Goal: Task Accomplishment & Management: Manage account settings

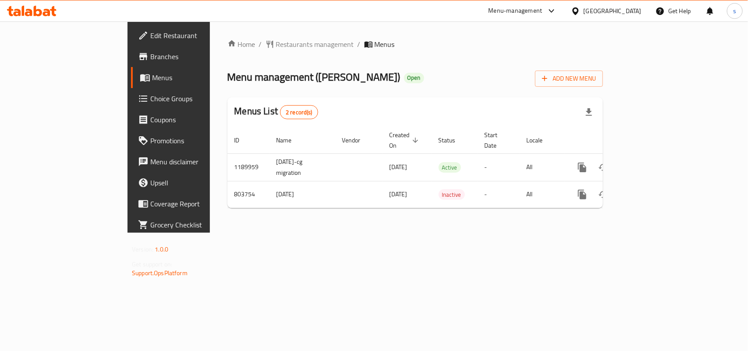
click at [638, 9] on div "[GEOGRAPHIC_DATA]" at bounding box center [612, 11] width 58 height 10
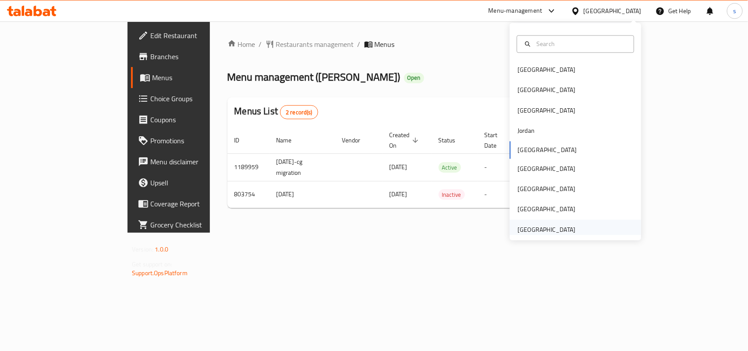
click at [559, 230] on div "[GEOGRAPHIC_DATA]" at bounding box center [546, 230] width 58 height 10
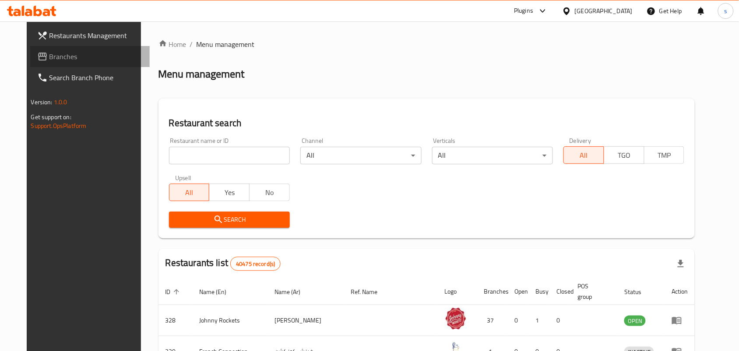
click at [37, 56] on icon at bounding box center [42, 56] width 11 height 11
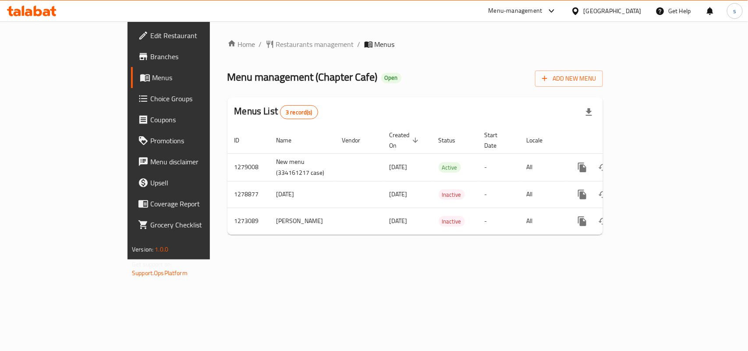
click at [616, 9] on div "[GEOGRAPHIC_DATA]" at bounding box center [612, 11] width 58 height 10
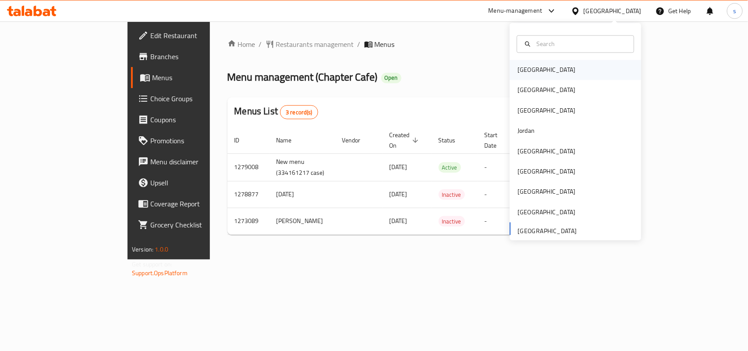
click at [517, 69] on div "[GEOGRAPHIC_DATA]" at bounding box center [546, 70] width 58 height 10
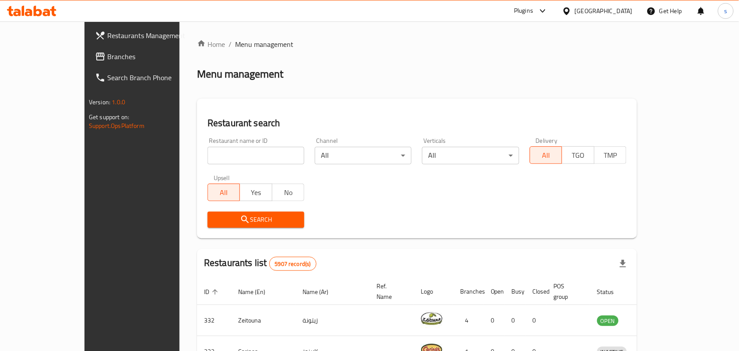
click at [107, 55] on span "Branches" at bounding box center [154, 56] width 94 height 11
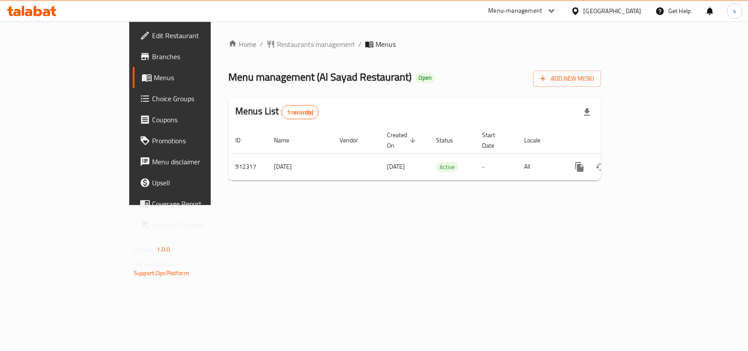
click at [628, 13] on div "[GEOGRAPHIC_DATA]" at bounding box center [612, 11] width 58 height 10
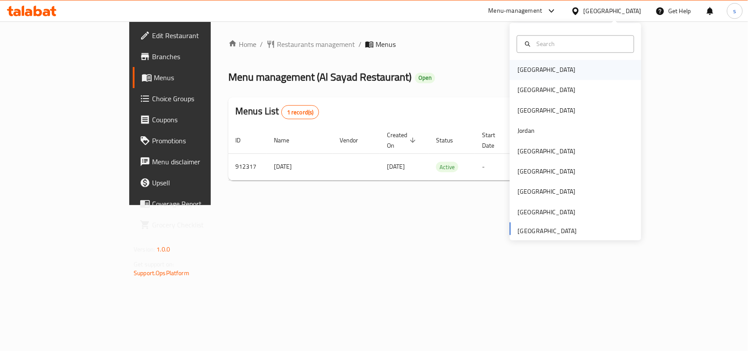
click at [525, 69] on div "[GEOGRAPHIC_DATA]" at bounding box center [546, 70] width 58 height 10
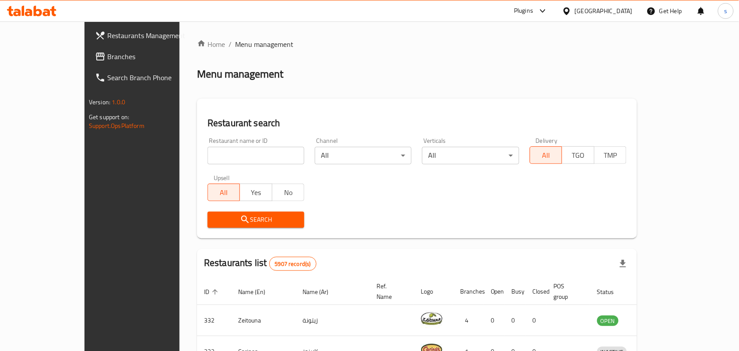
click at [621, 11] on div "[GEOGRAPHIC_DATA]" at bounding box center [604, 11] width 58 height 10
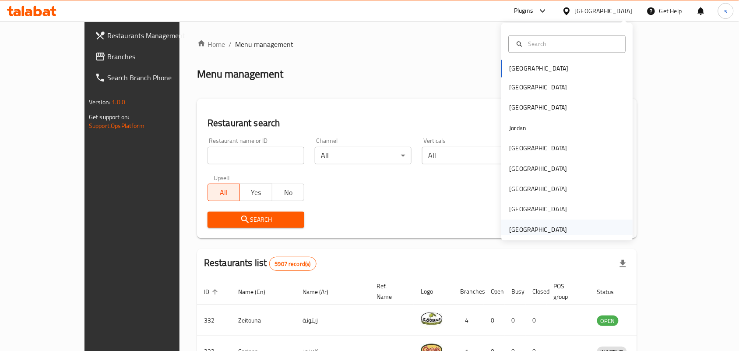
click at [552, 229] on div "[GEOGRAPHIC_DATA]" at bounding box center [539, 230] width 58 height 10
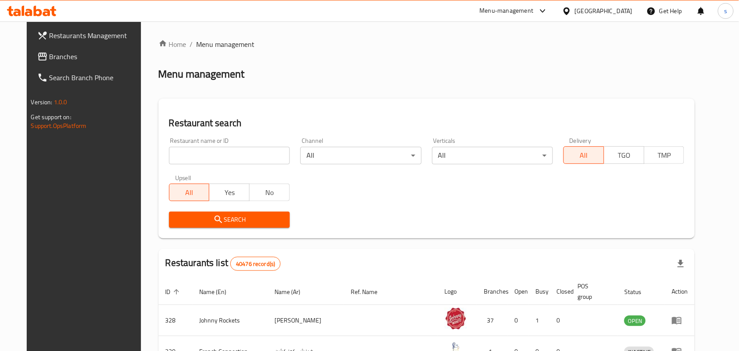
click at [49, 60] on span "Branches" at bounding box center [96, 56] width 94 height 11
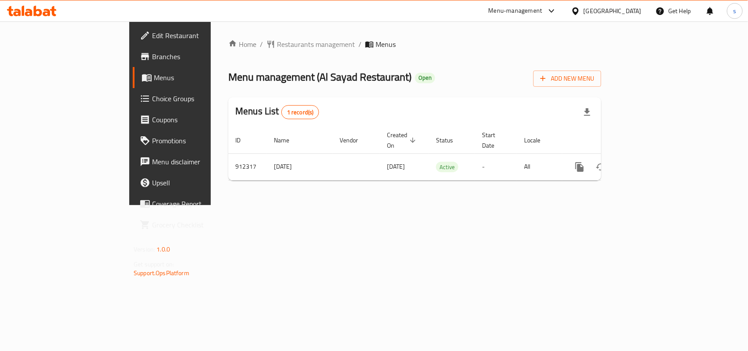
click at [592, 10] on div "[GEOGRAPHIC_DATA]" at bounding box center [612, 11] width 58 height 10
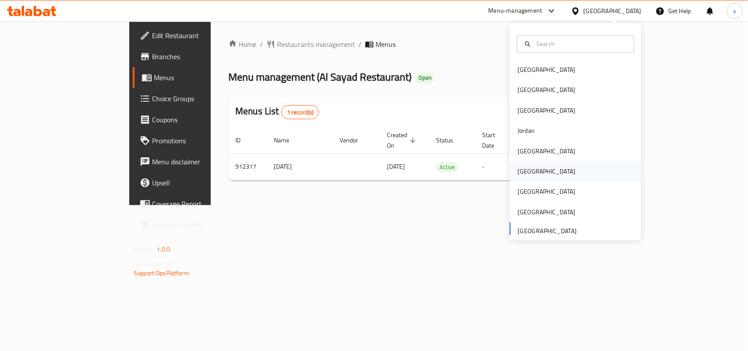
click at [528, 166] on div "[GEOGRAPHIC_DATA]" at bounding box center [546, 172] width 72 height 20
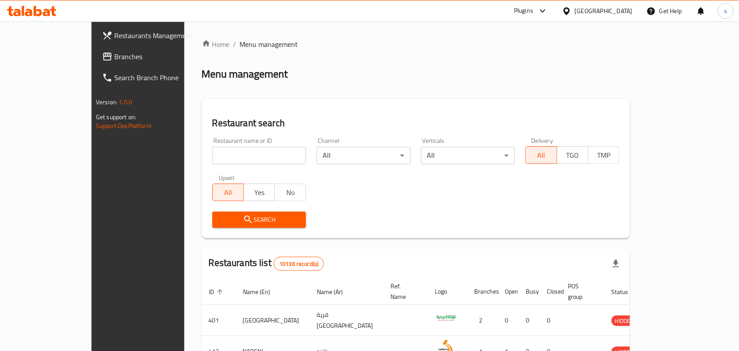
click at [114, 58] on span "Branches" at bounding box center [161, 56] width 94 height 11
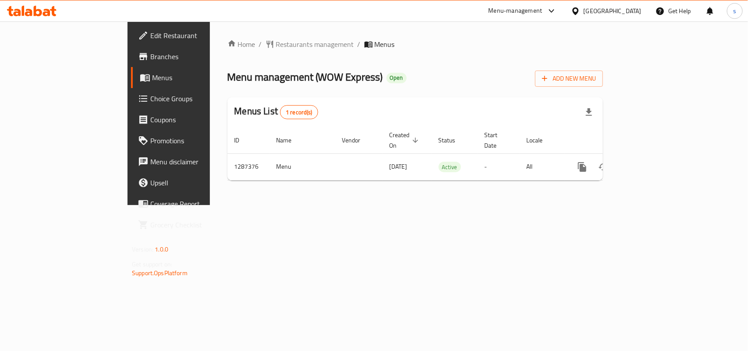
click at [631, 7] on div "[GEOGRAPHIC_DATA]" at bounding box center [612, 11] width 58 height 10
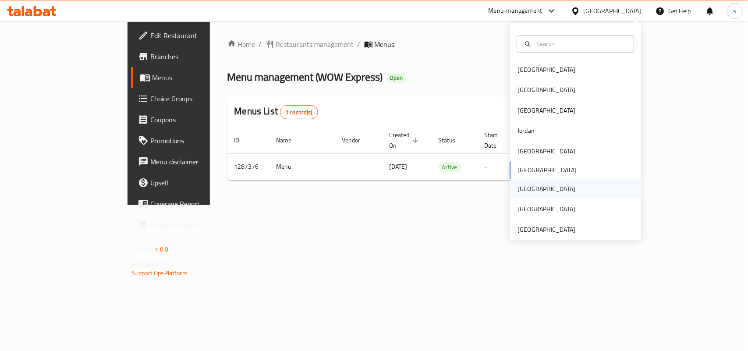
click at [517, 193] on div "[GEOGRAPHIC_DATA]" at bounding box center [546, 189] width 58 height 10
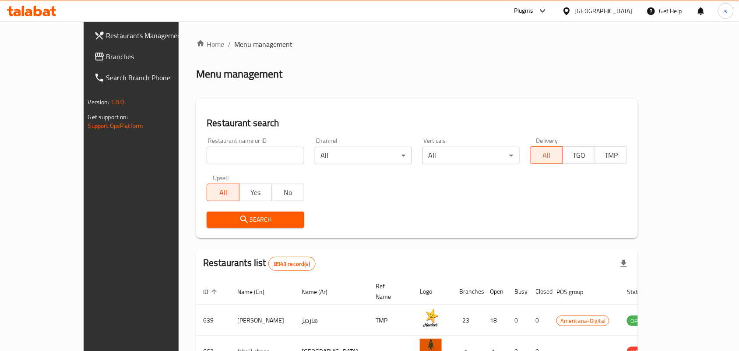
click at [106, 57] on span "Branches" at bounding box center [153, 56] width 94 height 11
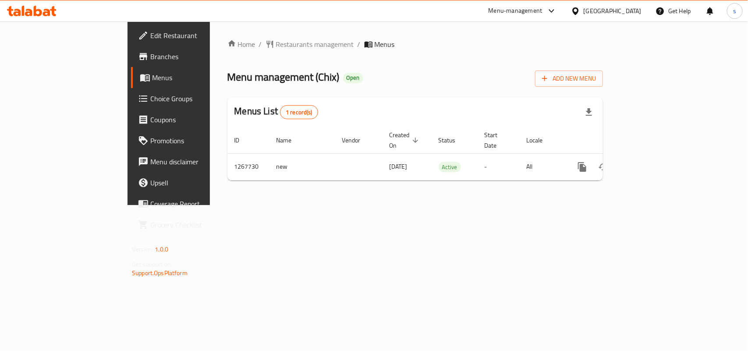
click at [634, 10] on div "[GEOGRAPHIC_DATA]" at bounding box center [612, 11] width 58 height 10
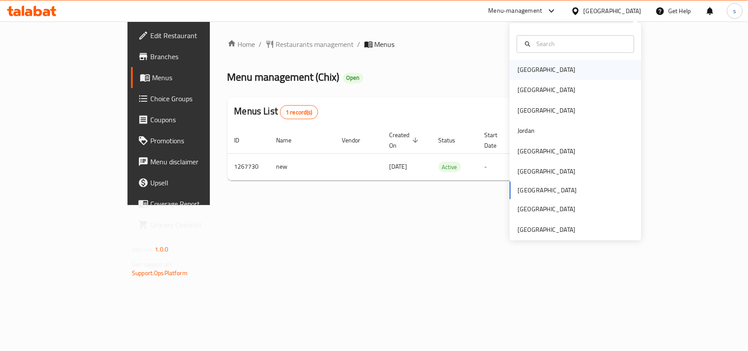
click at [528, 70] on div "[GEOGRAPHIC_DATA]" at bounding box center [546, 70] width 58 height 10
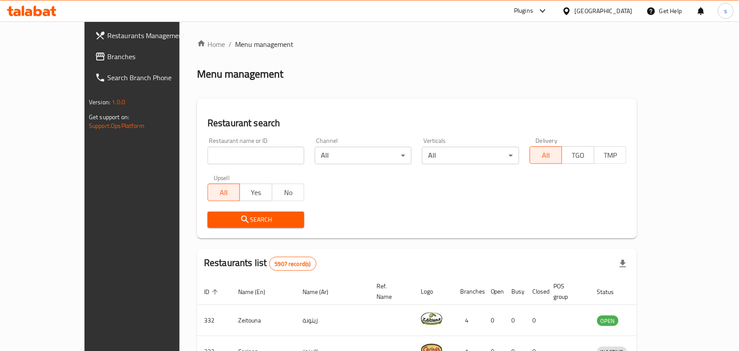
click at [107, 58] on span "Branches" at bounding box center [154, 56] width 94 height 11
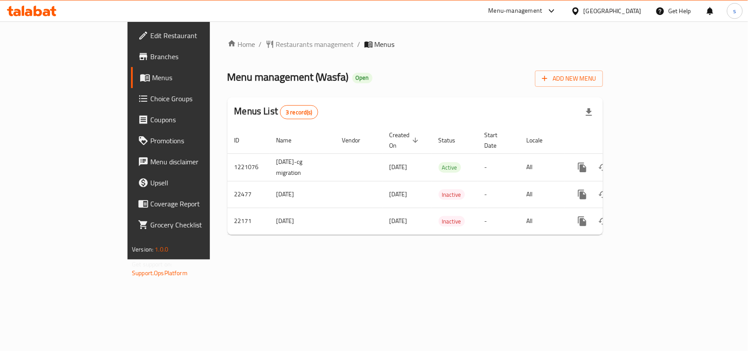
click at [629, 14] on div "[GEOGRAPHIC_DATA]" at bounding box center [612, 11] width 58 height 10
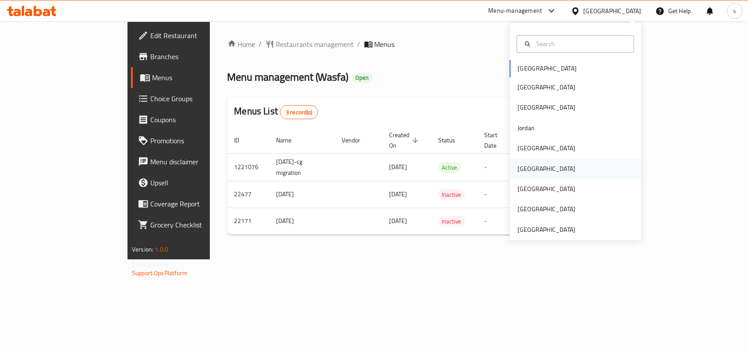
click at [518, 172] on div "[GEOGRAPHIC_DATA]" at bounding box center [546, 169] width 58 height 10
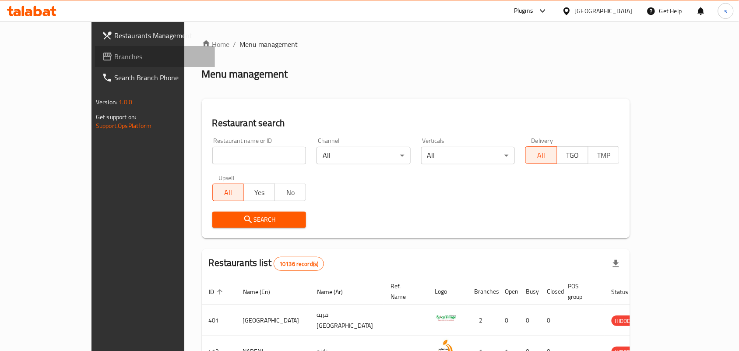
click at [114, 58] on span "Branches" at bounding box center [161, 56] width 94 height 11
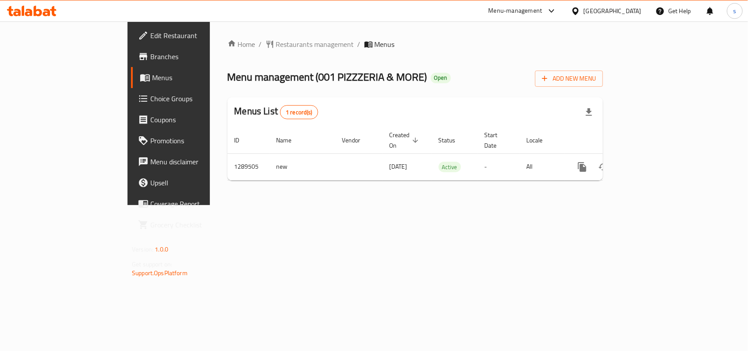
click at [635, 12] on div "[GEOGRAPHIC_DATA]" at bounding box center [612, 11] width 58 height 10
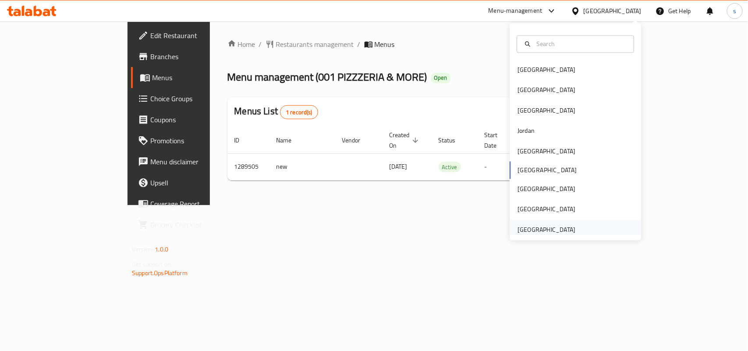
click at [544, 231] on div "United Arab Emirates" at bounding box center [546, 230] width 58 height 10
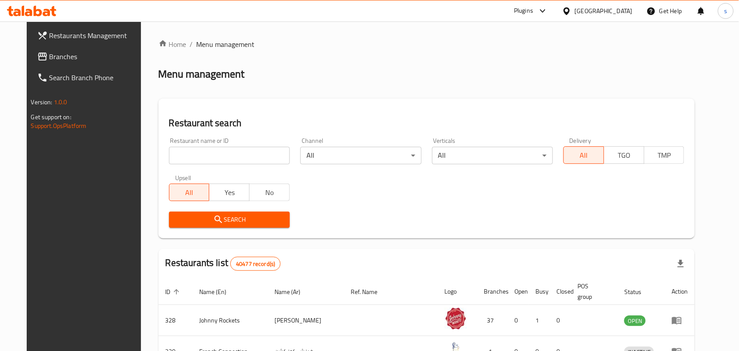
click at [49, 56] on span "Branches" at bounding box center [96, 56] width 94 height 11
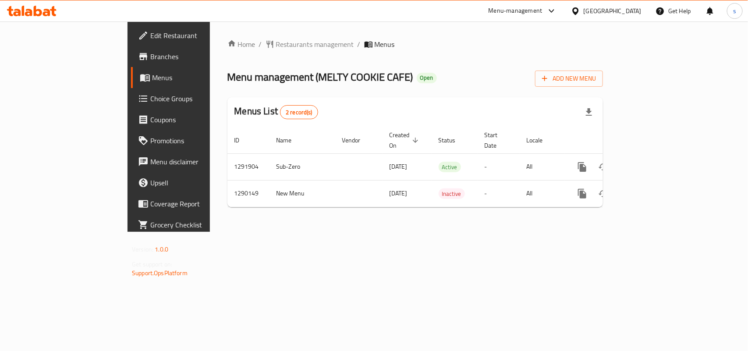
click at [622, 11] on div "[GEOGRAPHIC_DATA]" at bounding box center [612, 11] width 58 height 10
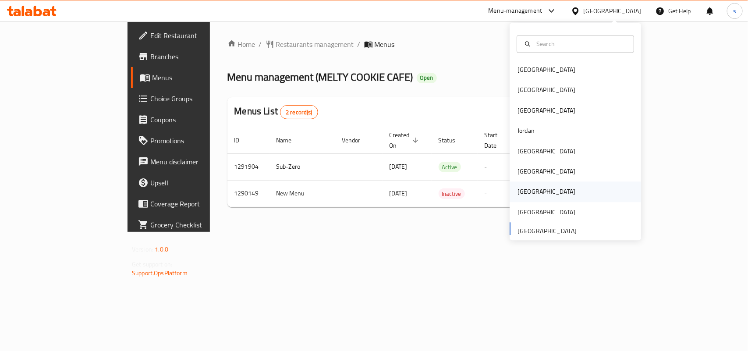
click at [524, 191] on div "[GEOGRAPHIC_DATA]" at bounding box center [546, 192] width 58 height 10
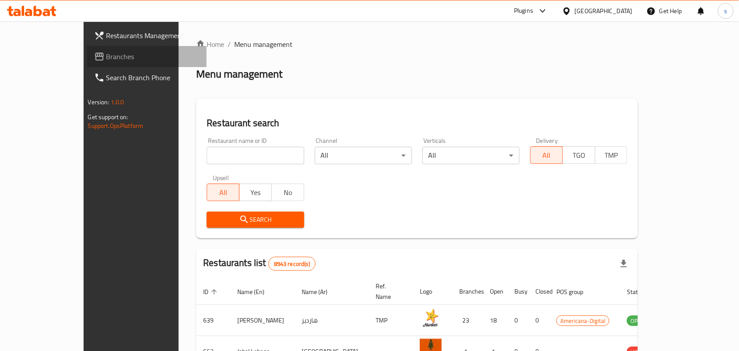
click at [106, 55] on span "Branches" at bounding box center [153, 56] width 94 height 11
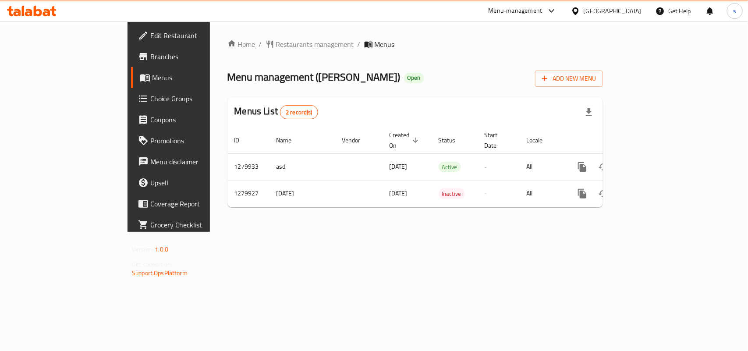
click at [633, 10] on div "[GEOGRAPHIC_DATA]" at bounding box center [612, 11] width 58 height 10
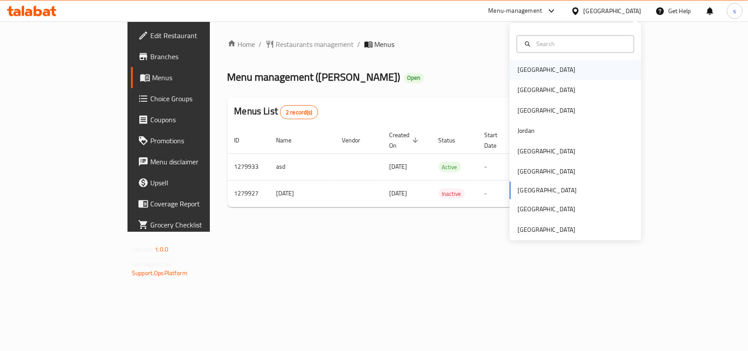
click at [530, 68] on div "[GEOGRAPHIC_DATA]" at bounding box center [546, 70] width 72 height 20
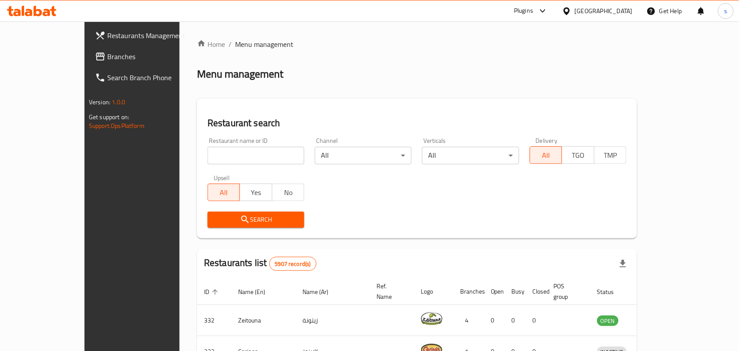
click at [618, 10] on div "[GEOGRAPHIC_DATA]" at bounding box center [604, 11] width 58 height 10
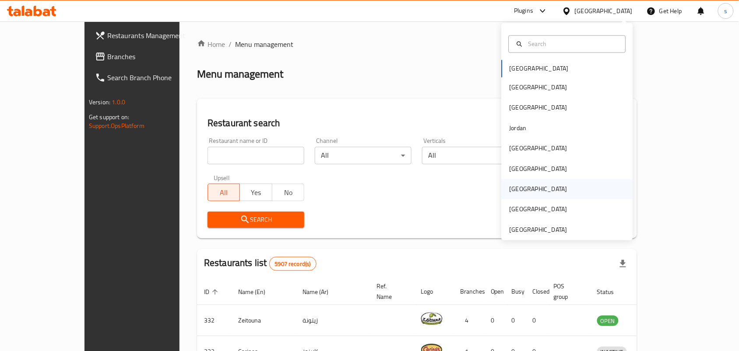
click at [512, 183] on div "[GEOGRAPHIC_DATA]" at bounding box center [539, 189] width 72 height 20
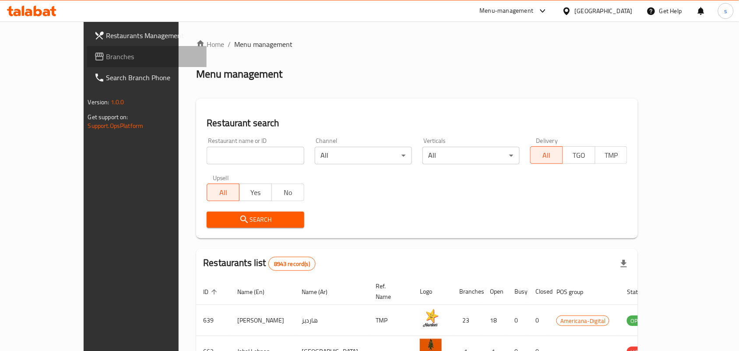
click at [106, 54] on span "Branches" at bounding box center [153, 56] width 94 height 11
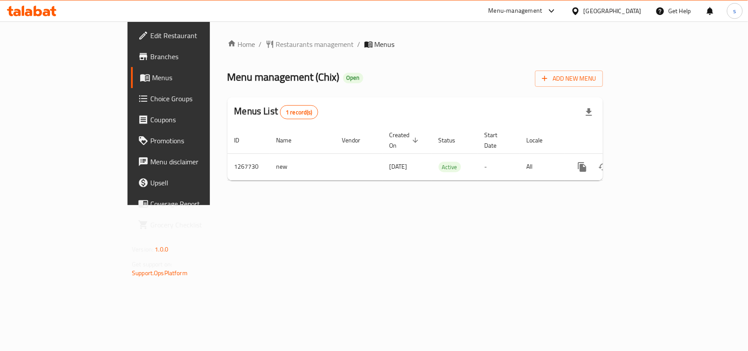
click at [633, 11] on div "[GEOGRAPHIC_DATA]" at bounding box center [612, 11] width 58 height 10
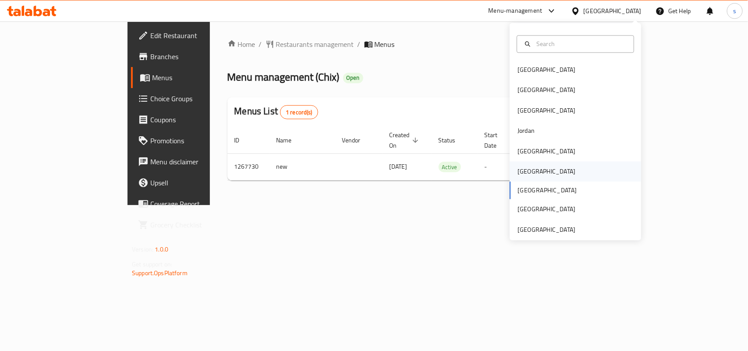
click at [526, 171] on div "[GEOGRAPHIC_DATA]" at bounding box center [546, 172] width 72 height 20
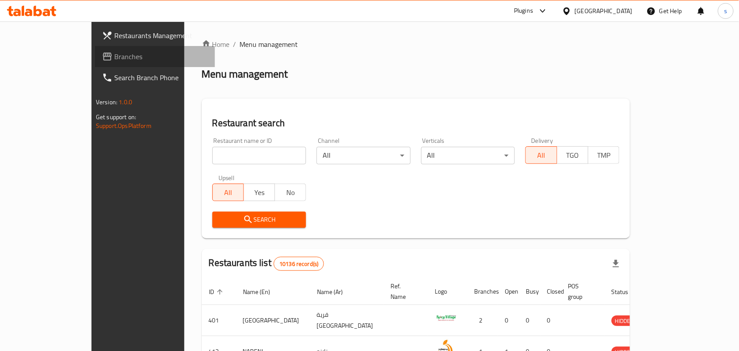
click at [114, 58] on span "Branches" at bounding box center [161, 56] width 94 height 11
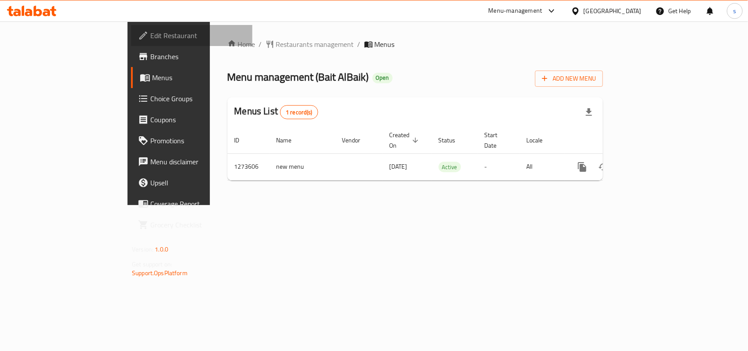
click at [150, 34] on span "Edit Restaurant" at bounding box center [197, 35] width 95 height 11
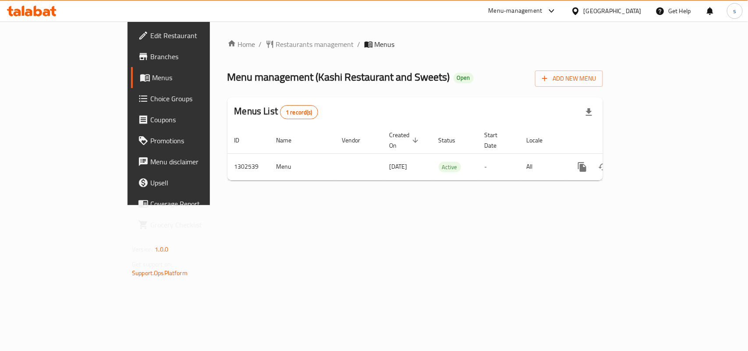
click at [592, 7] on div "[GEOGRAPHIC_DATA]" at bounding box center [612, 11] width 58 height 10
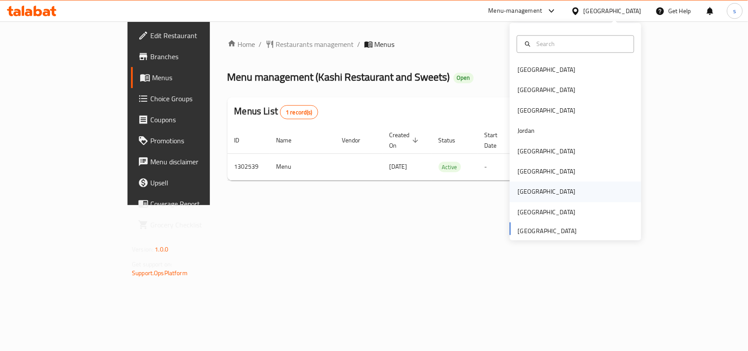
click at [521, 188] on div "[GEOGRAPHIC_DATA]" at bounding box center [546, 192] width 58 height 10
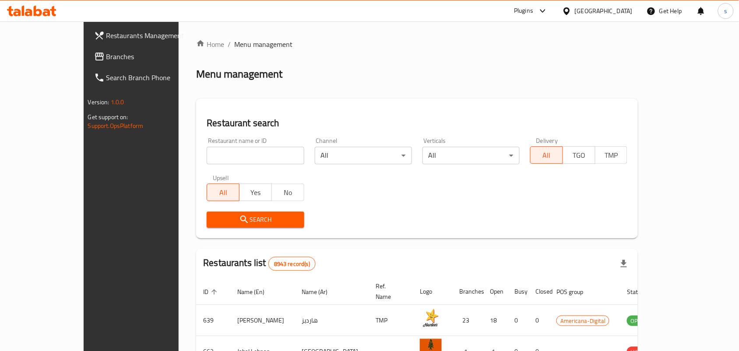
click at [106, 60] on span "Branches" at bounding box center [153, 56] width 94 height 11
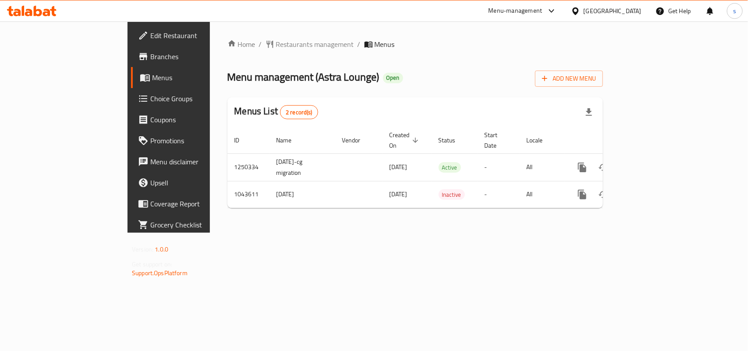
click at [633, 10] on div "[GEOGRAPHIC_DATA]" at bounding box center [612, 11] width 58 height 10
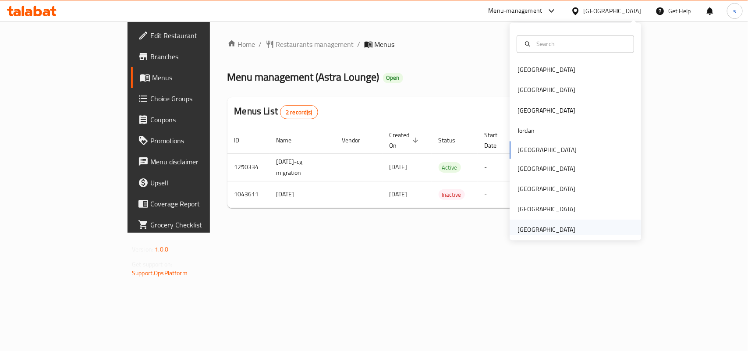
click at [543, 230] on div "[GEOGRAPHIC_DATA]" at bounding box center [546, 230] width 58 height 10
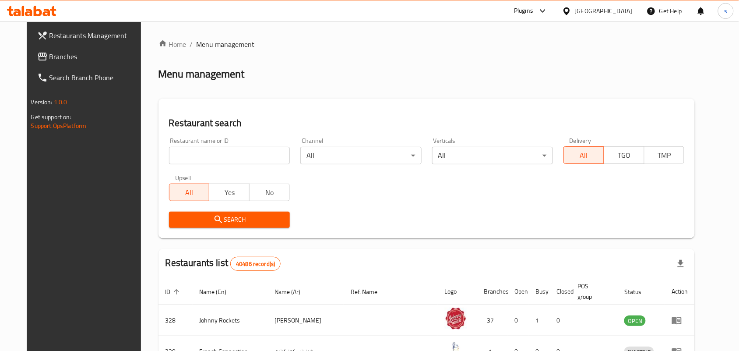
click at [49, 56] on span "Branches" at bounding box center [96, 56] width 94 height 11
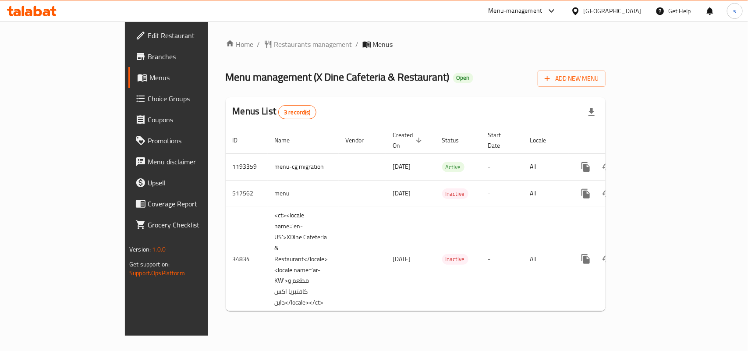
click at [598, 11] on div "[GEOGRAPHIC_DATA]" at bounding box center [612, 11] width 58 height 10
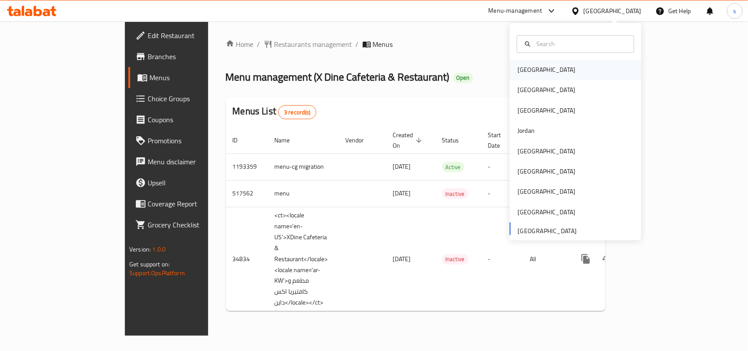
click at [529, 68] on div "[GEOGRAPHIC_DATA]" at bounding box center [546, 70] width 58 height 10
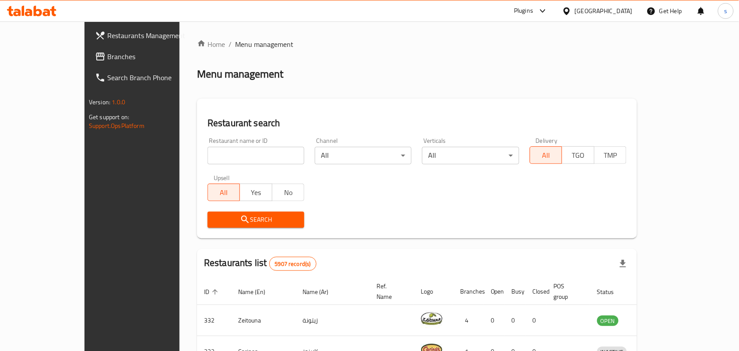
click at [620, 7] on div "[GEOGRAPHIC_DATA]" at bounding box center [604, 11] width 58 height 10
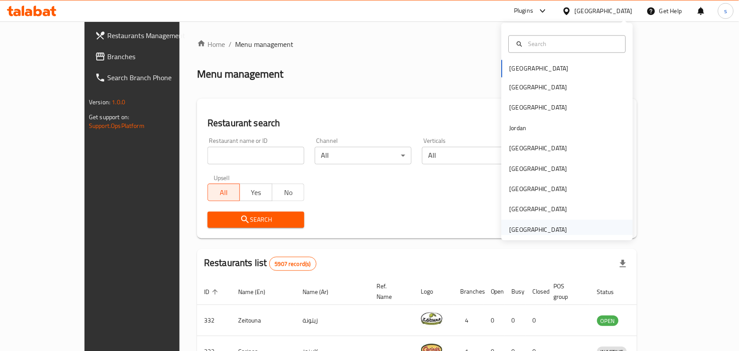
click at [528, 230] on div "[GEOGRAPHIC_DATA]" at bounding box center [539, 230] width 58 height 10
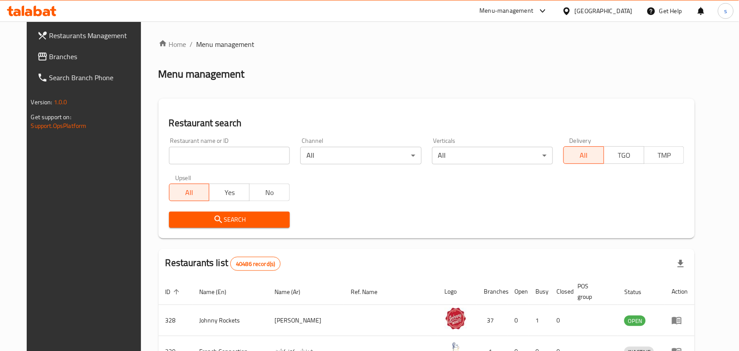
click at [49, 53] on span "Branches" at bounding box center [96, 56] width 94 height 11
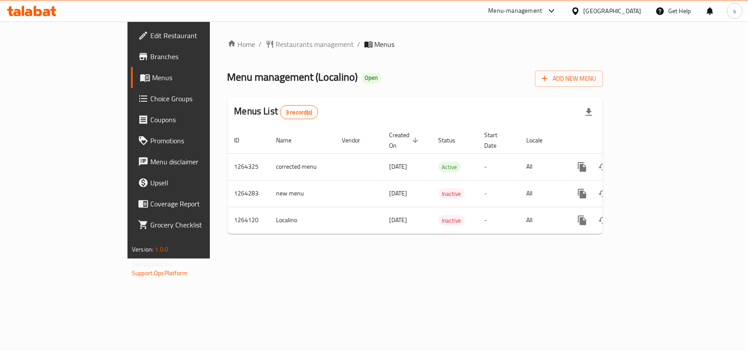
click at [593, 12] on div "[GEOGRAPHIC_DATA]" at bounding box center [612, 11] width 58 height 10
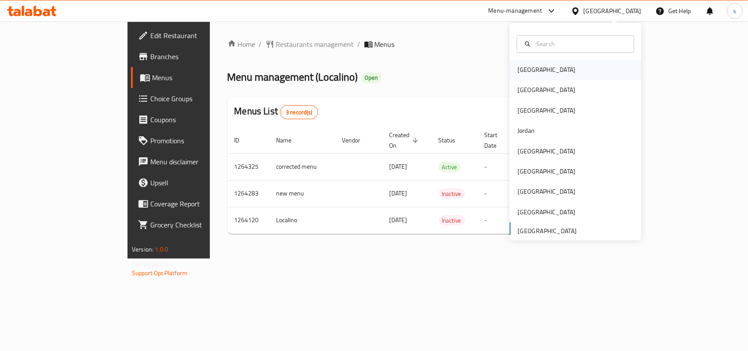
click at [517, 74] on div "[GEOGRAPHIC_DATA]" at bounding box center [546, 70] width 58 height 10
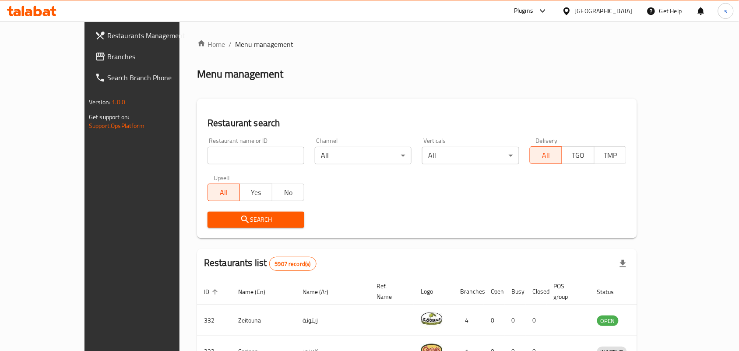
click at [621, 12] on div "[GEOGRAPHIC_DATA]" at bounding box center [604, 11] width 58 height 10
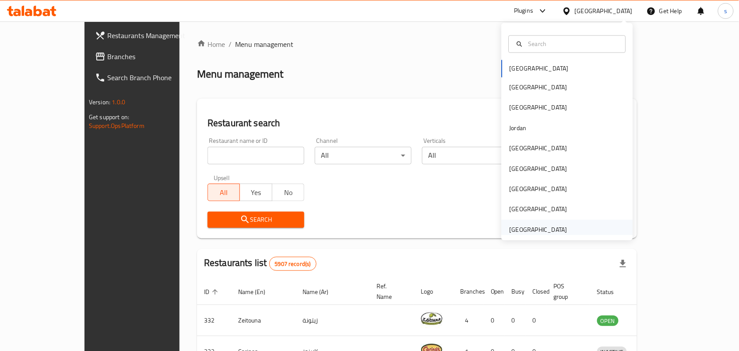
click at [542, 230] on div "[GEOGRAPHIC_DATA]" at bounding box center [539, 230] width 58 height 10
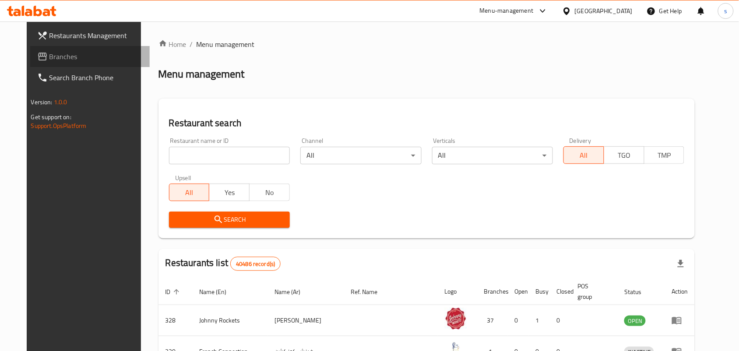
click at [49, 53] on span "Branches" at bounding box center [96, 56] width 94 height 11
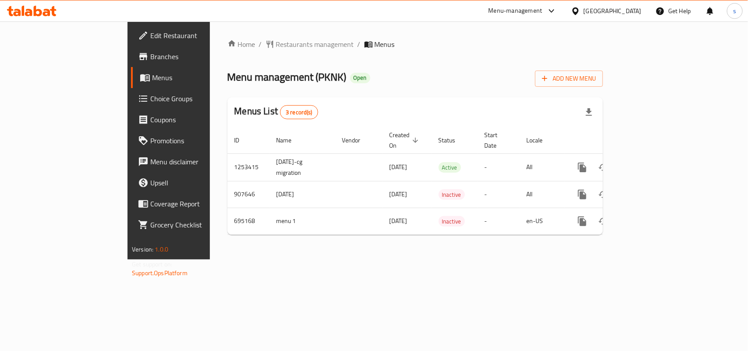
click at [621, 10] on div "[GEOGRAPHIC_DATA]" at bounding box center [612, 11] width 58 height 10
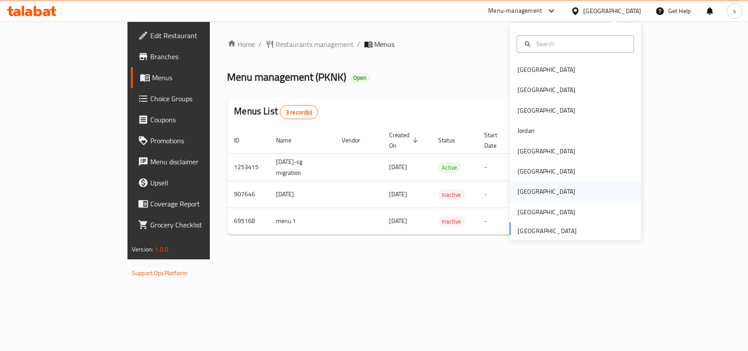
click at [517, 189] on div "Qatar" at bounding box center [546, 192] width 58 height 10
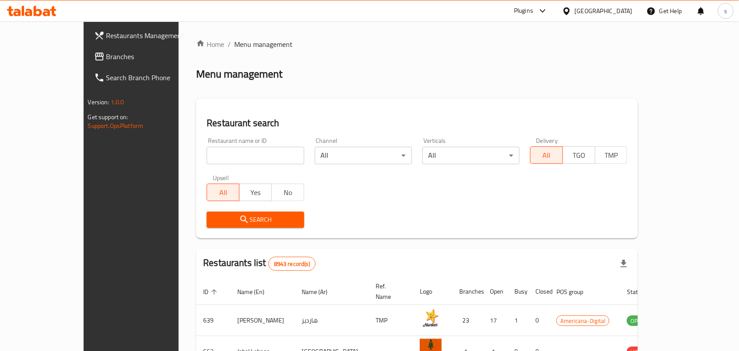
click at [106, 57] on span "Branches" at bounding box center [153, 56] width 94 height 11
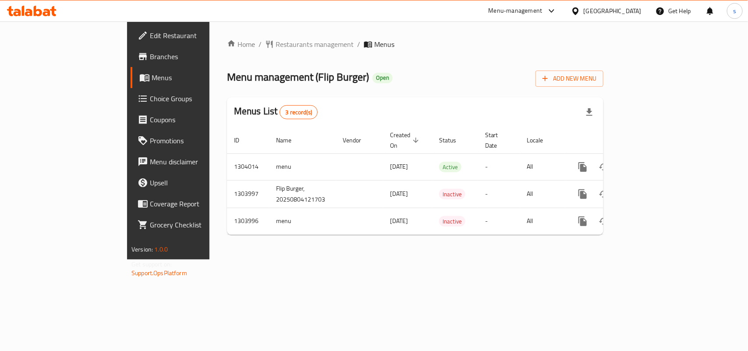
click at [626, 11] on div "[GEOGRAPHIC_DATA]" at bounding box center [612, 11] width 58 height 10
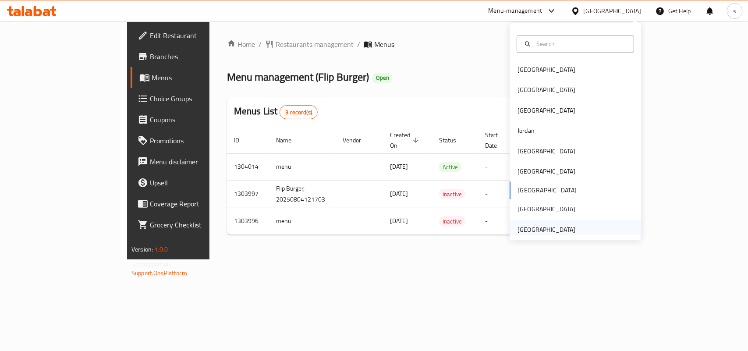
click at [530, 228] on div "[GEOGRAPHIC_DATA]" at bounding box center [546, 230] width 58 height 10
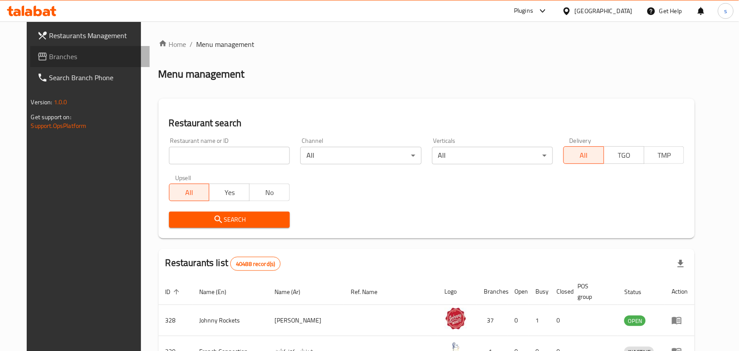
click at [49, 56] on span "Branches" at bounding box center [96, 56] width 94 height 11
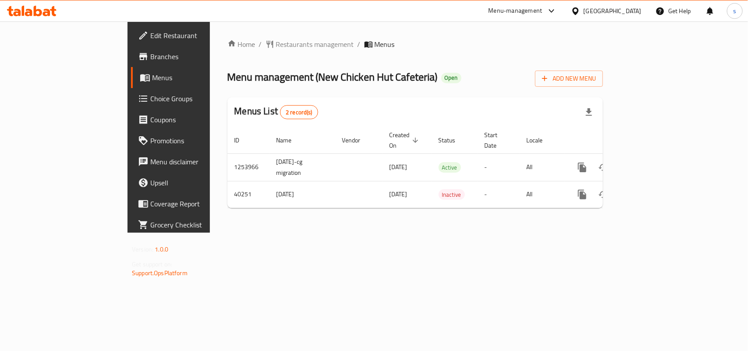
click at [629, 7] on div "[GEOGRAPHIC_DATA]" at bounding box center [612, 11] width 58 height 10
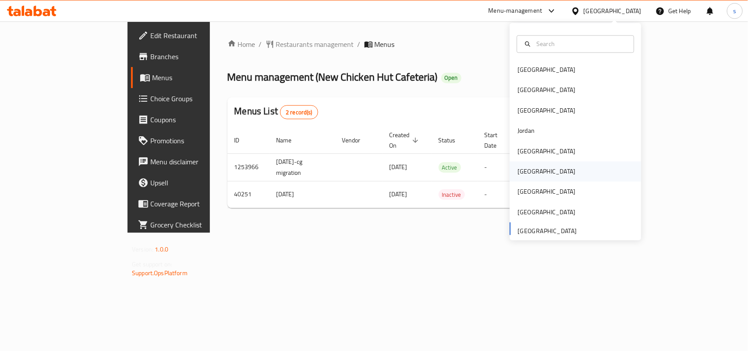
click at [524, 174] on div "[GEOGRAPHIC_DATA]" at bounding box center [546, 172] width 58 height 10
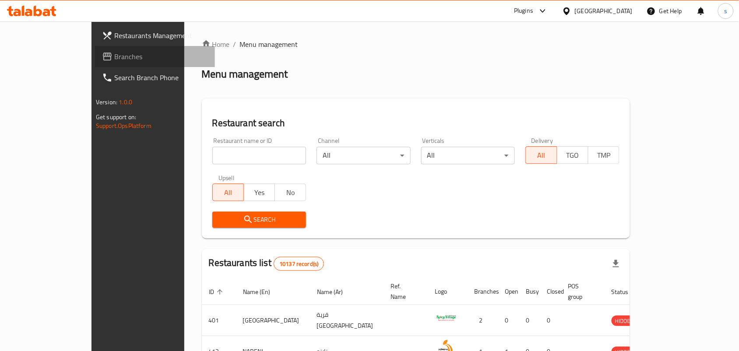
click at [114, 52] on span "Branches" at bounding box center [161, 56] width 94 height 11
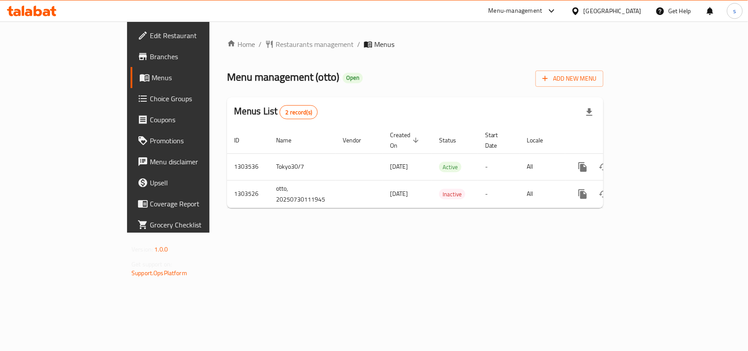
click at [638, 7] on div "[GEOGRAPHIC_DATA]" at bounding box center [612, 11] width 58 height 10
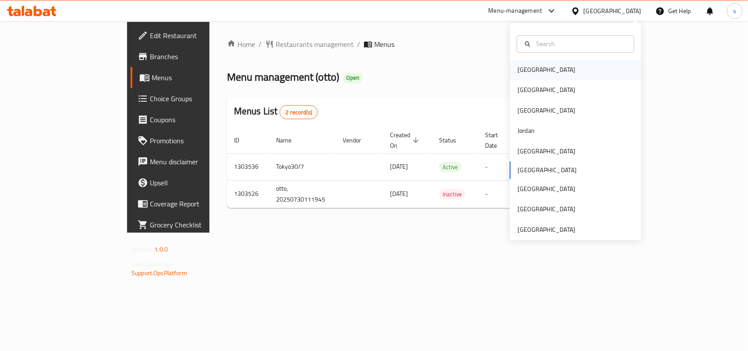
click at [531, 71] on div "[GEOGRAPHIC_DATA]" at bounding box center [546, 70] width 72 height 20
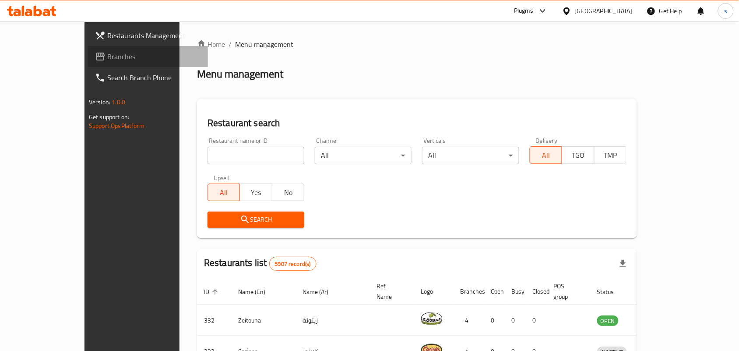
click at [107, 58] on span "Branches" at bounding box center [154, 56] width 94 height 11
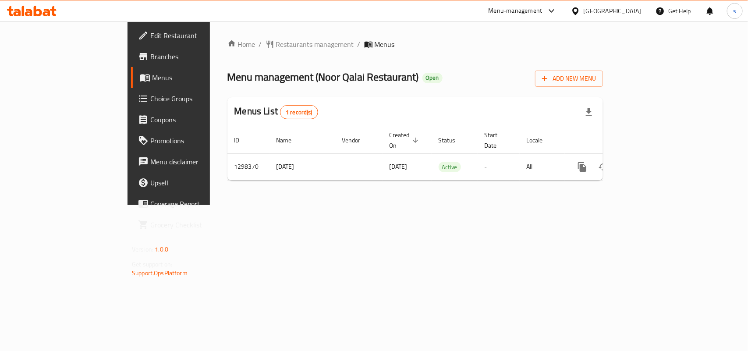
click at [633, 8] on div "Bahrain" at bounding box center [612, 11] width 58 height 10
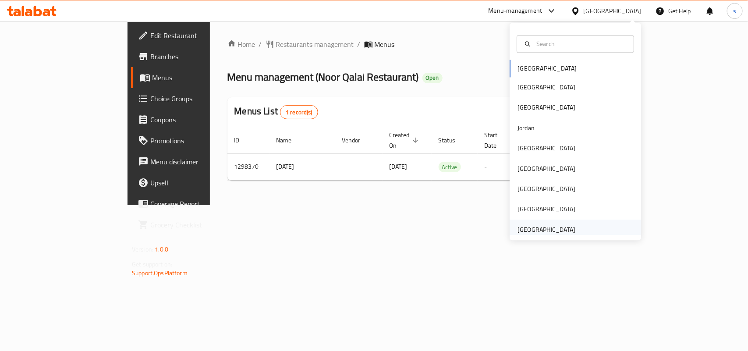
click at [554, 230] on div "[GEOGRAPHIC_DATA]" at bounding box center [546, 230] width 58 height 10
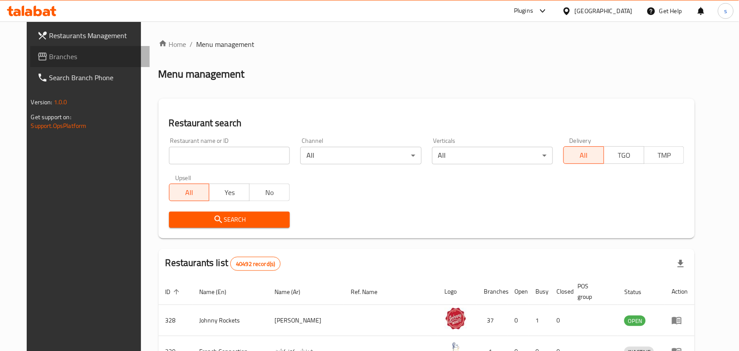
click at [49, 53] on span "Branches" at bounding box center [96, 56] width 94 height 11
